Goal: Connect with others: Find contact information

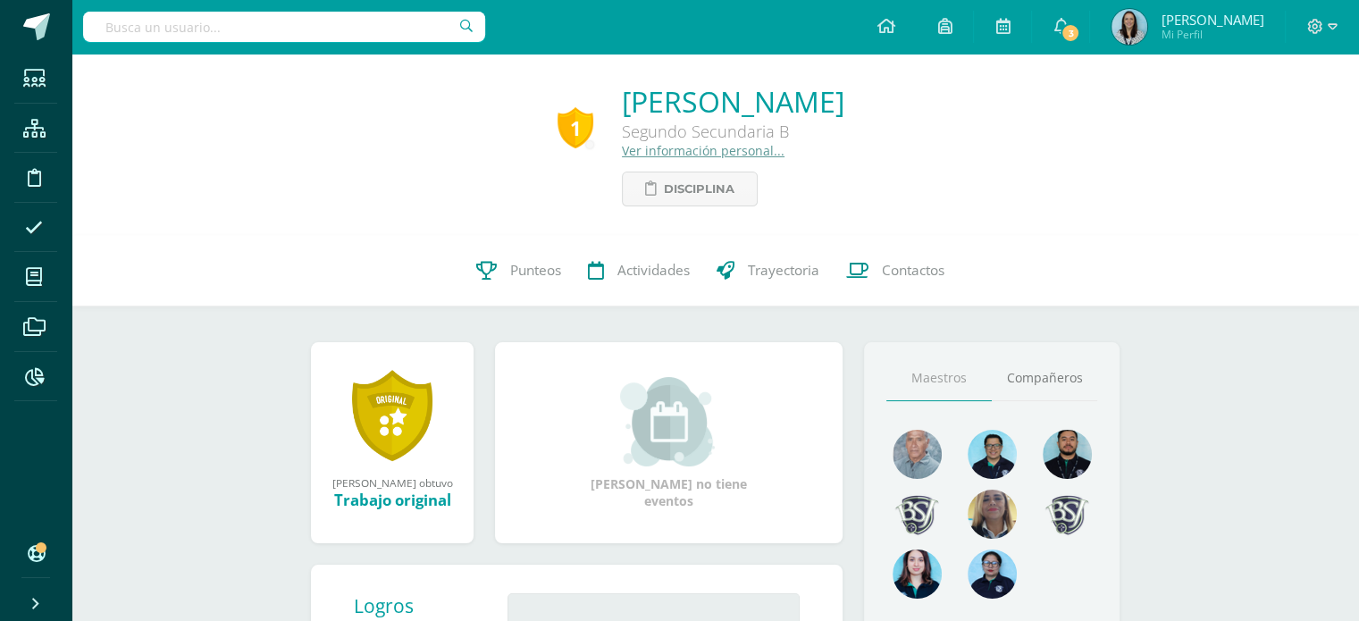
click at [437, 35] on input "text" at bounding box center [284, 27] width 402 height 30
type input "camilo"
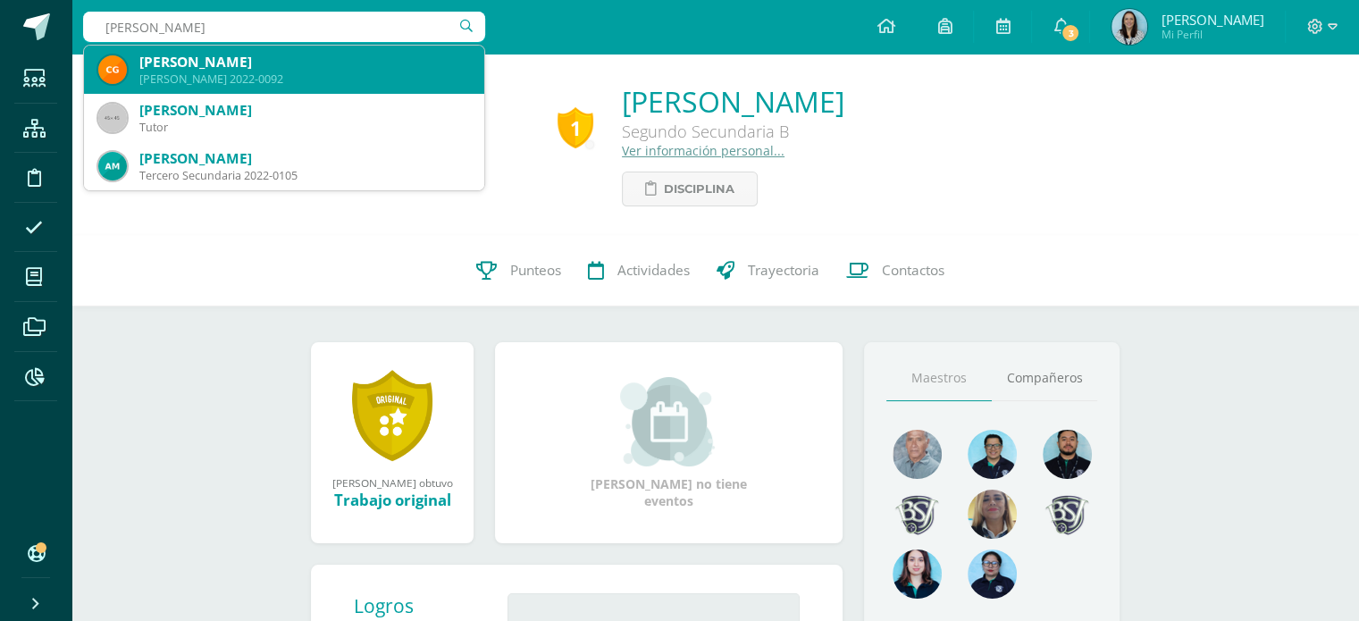
click at [163, 59] on div "Camilo Andrés Gómez Vásquez" at bounding box center [304, 62] width 331 height 19
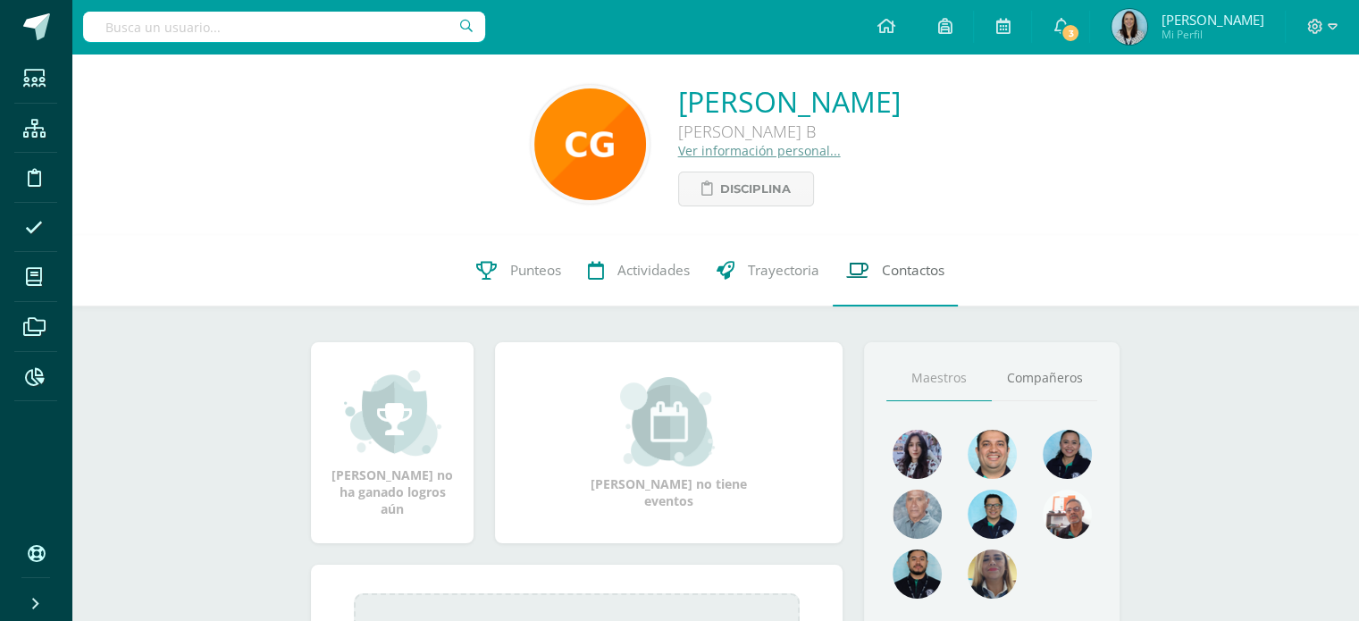
click at [919, 274] on span "Contactos" at bounding box center [913, 270] width 63 height 19
